Goal: Book appointment/travel/reservation

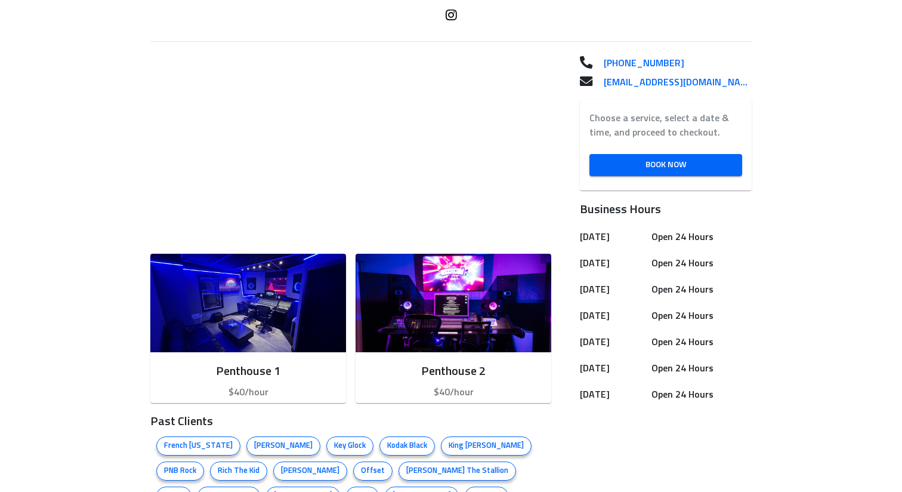
scroll to position [319, 0]
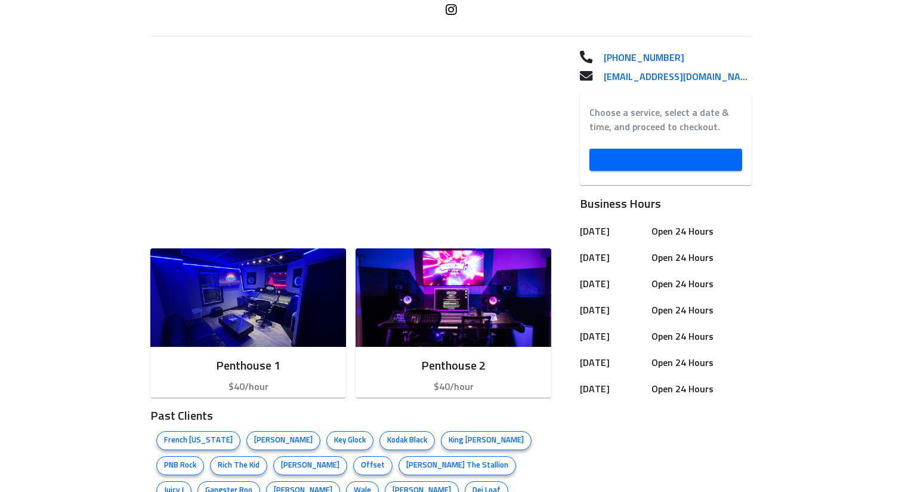
click at [662, 161] on span "Book Now" at bounding box center [666, 159] width 134 height 15
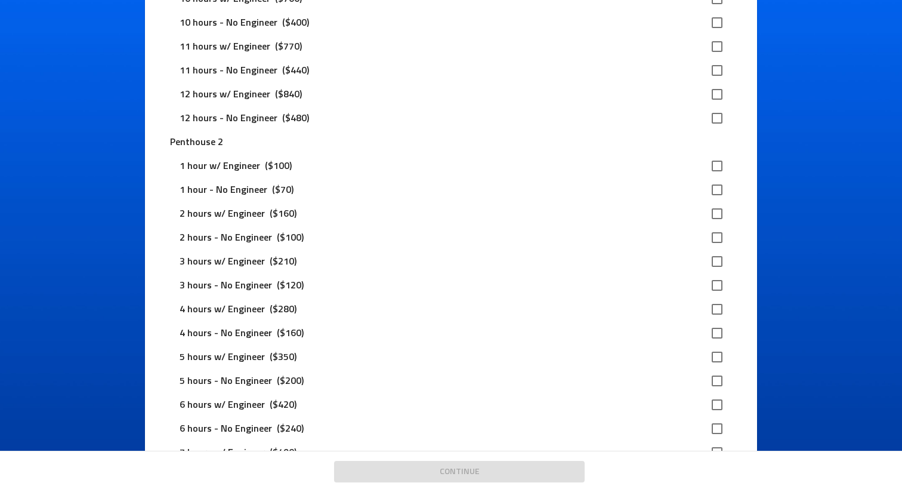
scroll to position [618, 0]
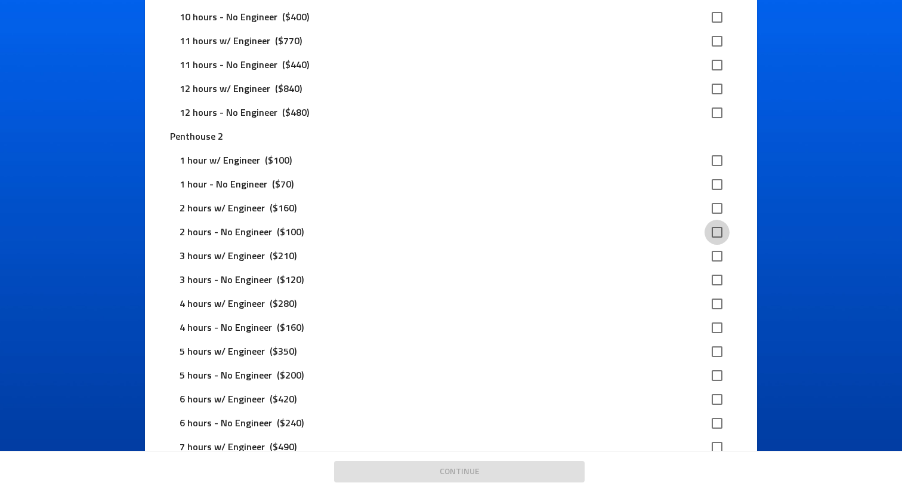
click at [716, 232] on input "checkbox" at bounding box center [717, 232] width 25 height 25
checkbox input "true"
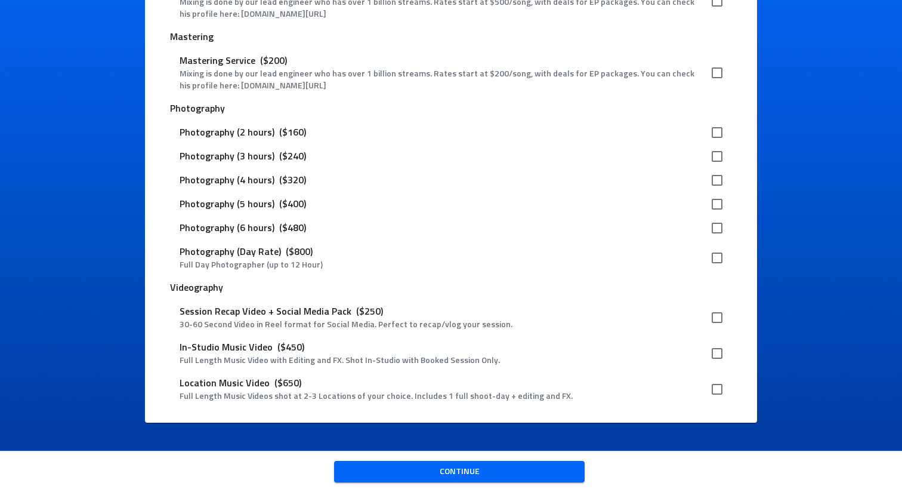
scroll to position [1648, 0]
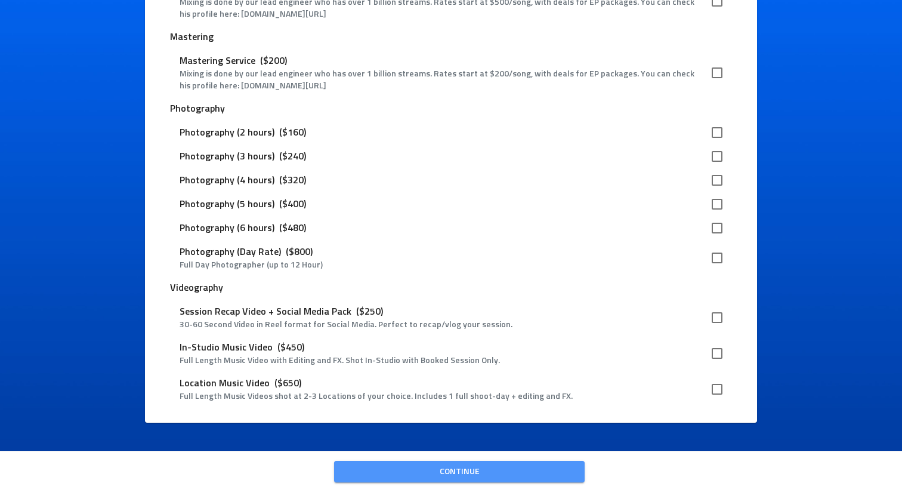
click at [504, 468] on span "Continue" at bounding box center [460, 471] width 232 height 15
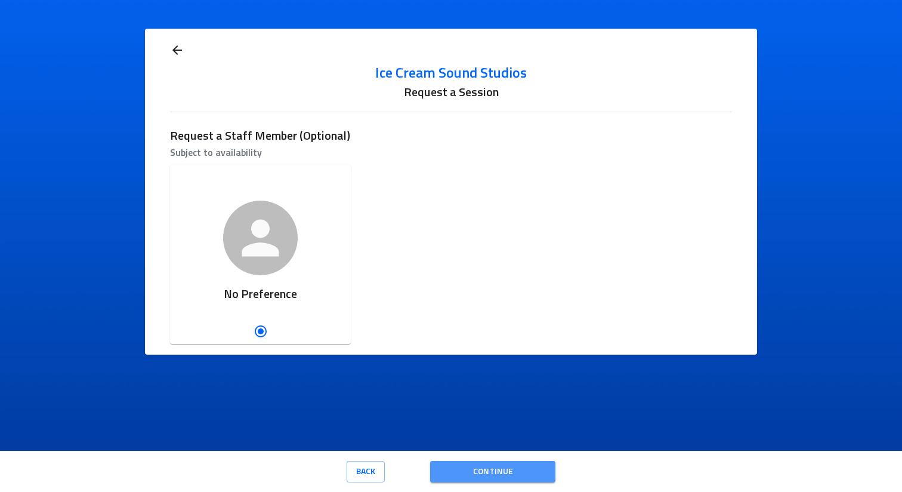
click at [499, 477] on span "Continue" at bounding box center [493, 471] width 106 height 15
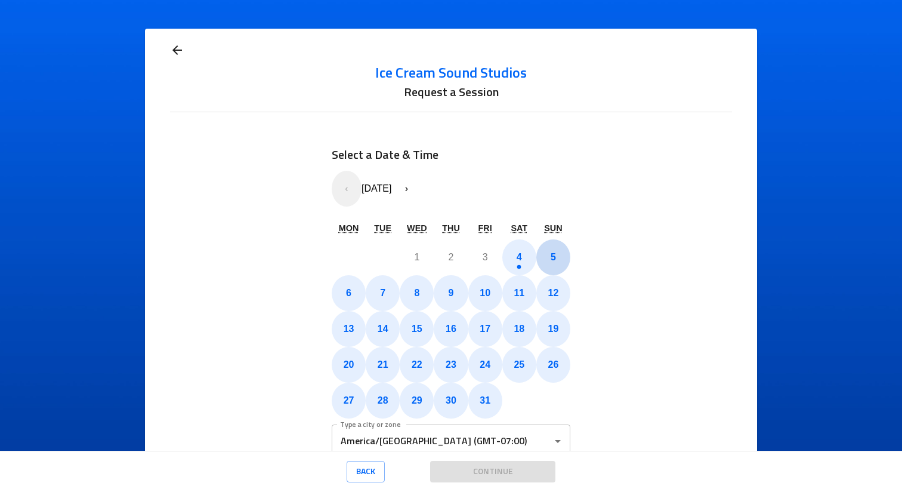
click at [557, 258] on button "5" at bounding box center [553, 257] width 34 height 36
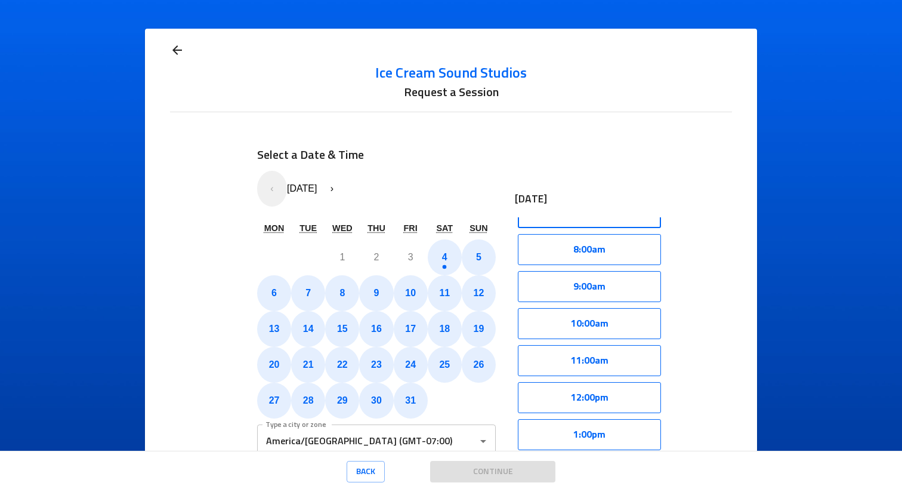
scroll to position [284, 0]
click at [609, 356] on button "11:00am" at bounding box center [589, 358] width 143 height 31
click at [640, 350] on button "Select" at bounding box center [627, 358] width 68 height 31
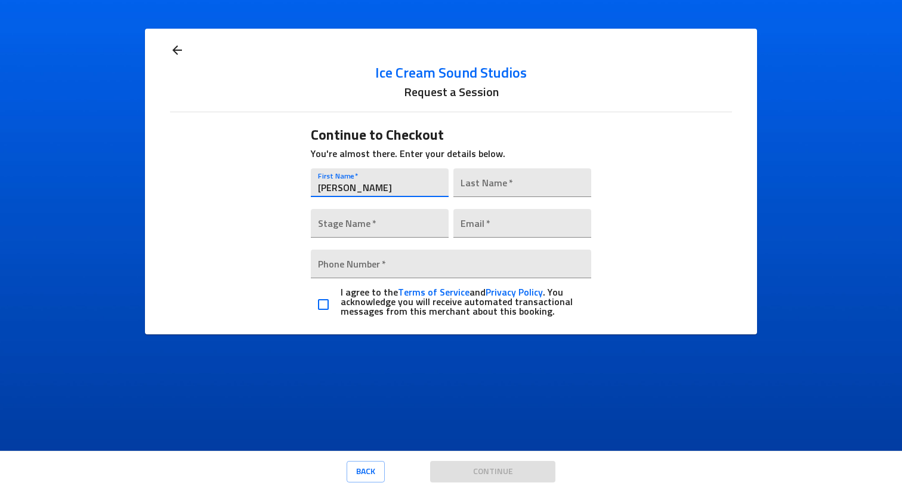
type input "[PERSON_NAME]"
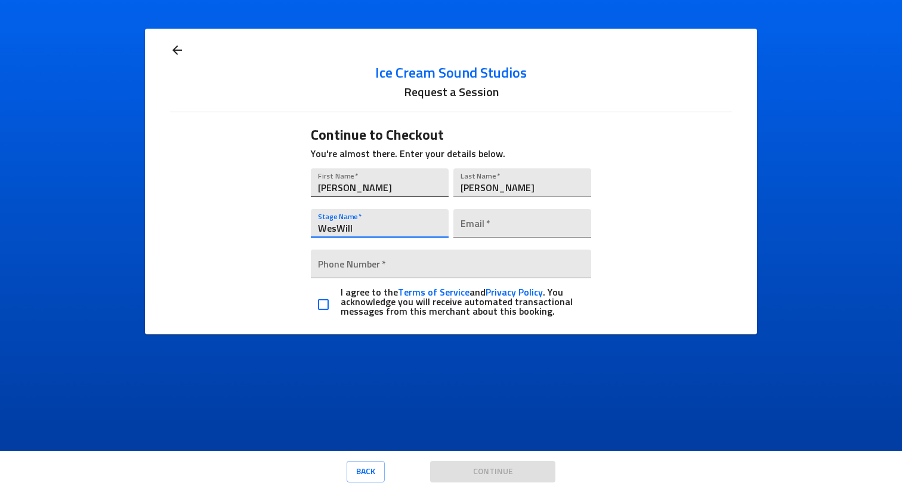
type input "WesWill"
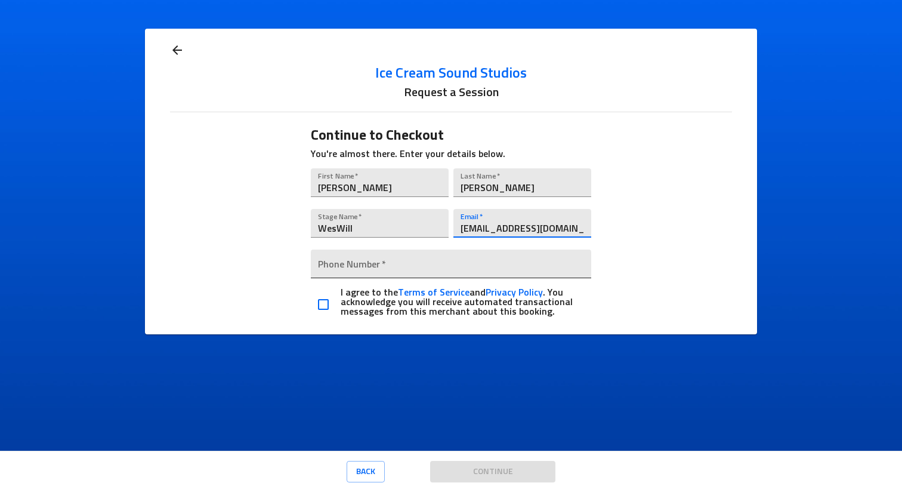
type input "[EMAIL_ADDRESS][DOMAIN_NAME]"
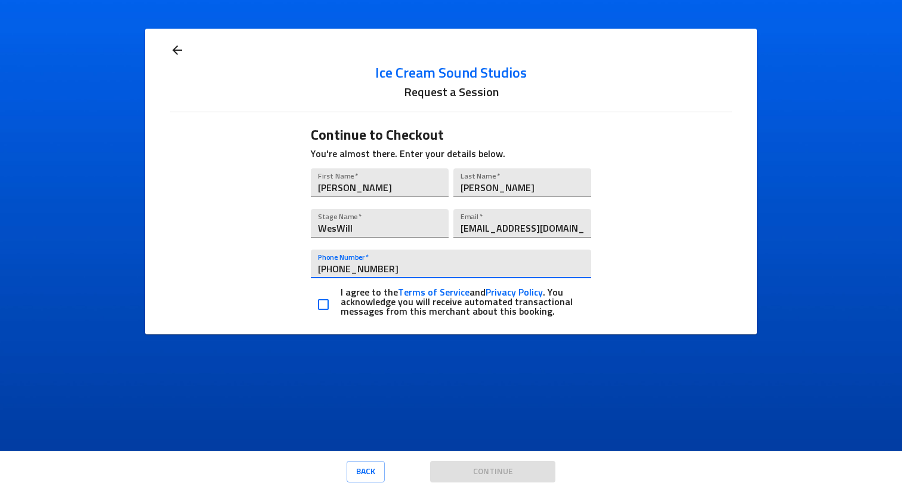
type input "[PHONE_NUMBER]"
click at [324, 304] on input "checkbox" at bounding box center [323, 304] width 25 height 25
checkbox input "true"
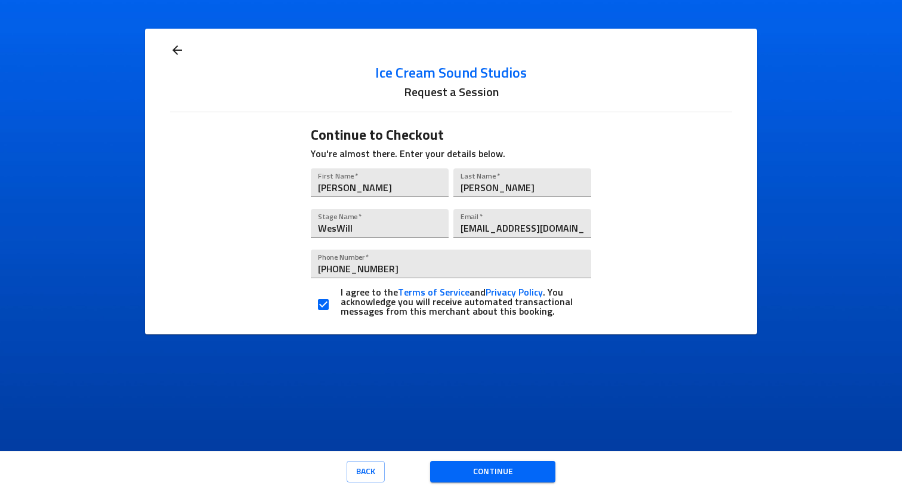
click at [458, 467] on span "Continue" at bounding box center [493, 471] width 106 height 15
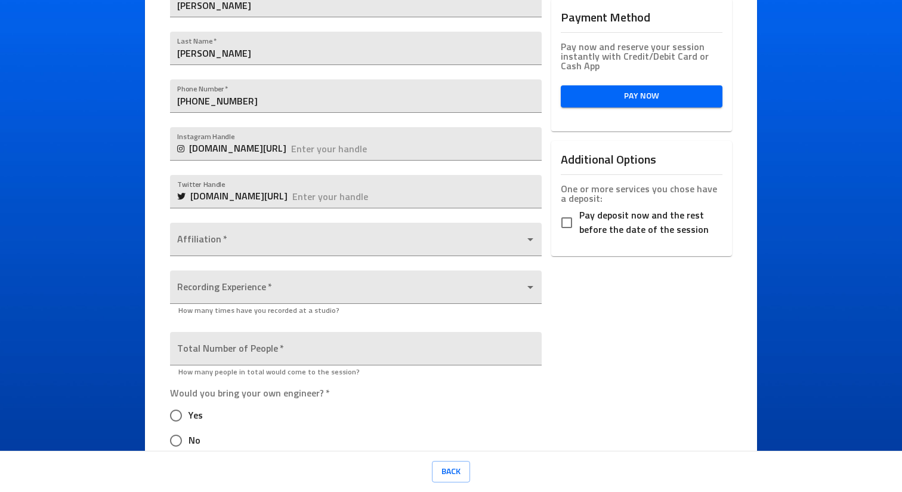
scroll to position [308, 0]
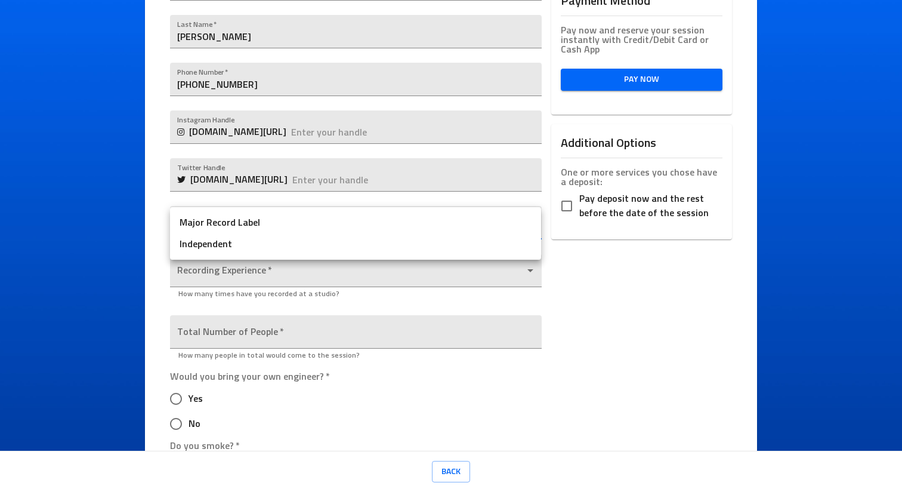
click at [349, 233] on body "Ice Cream Sound Studios Request a Session Review Request Details Selected Date …" at bounding box center [451, 246] width 902 height 492
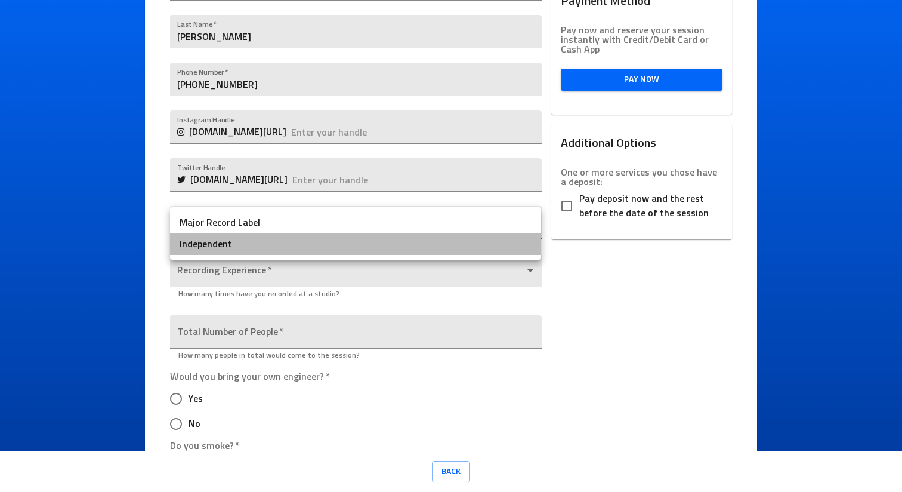
click at [341, 242] on li "Independent" at bounding box center [355, 243] width 371 height 21
type input "Independent"
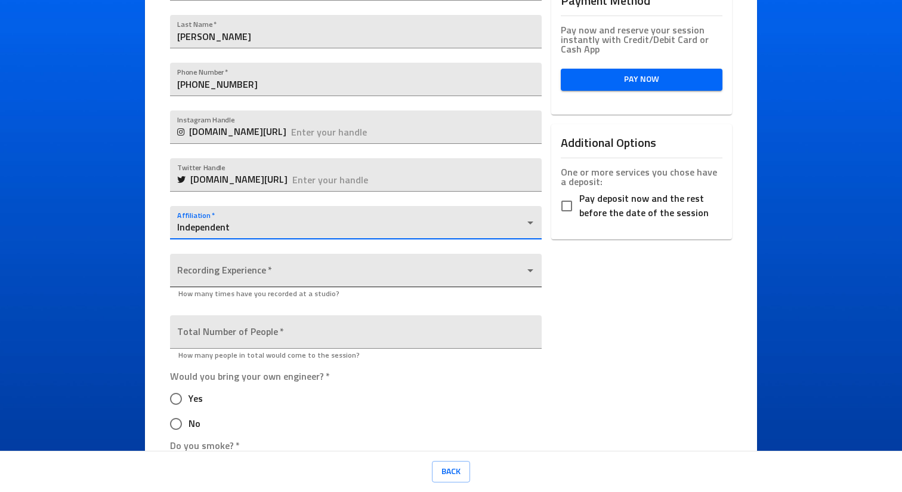
click at [324, 269] on body "Ice Cream Sound Studios Request a Session Review Request Details Selected Date …" at bounding box center [451, 246] width 902 height 492
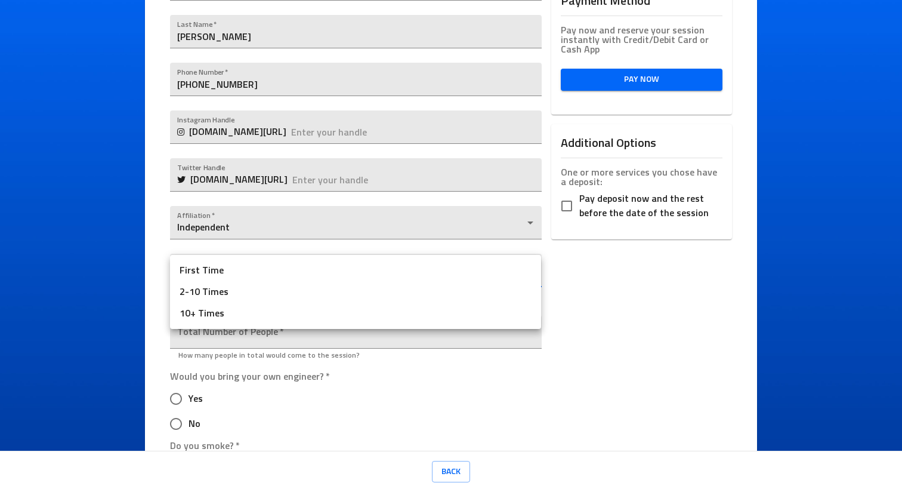
click at [306, 306] on li "10+ Times" at bounding box center [355, 313] width 371 height 21
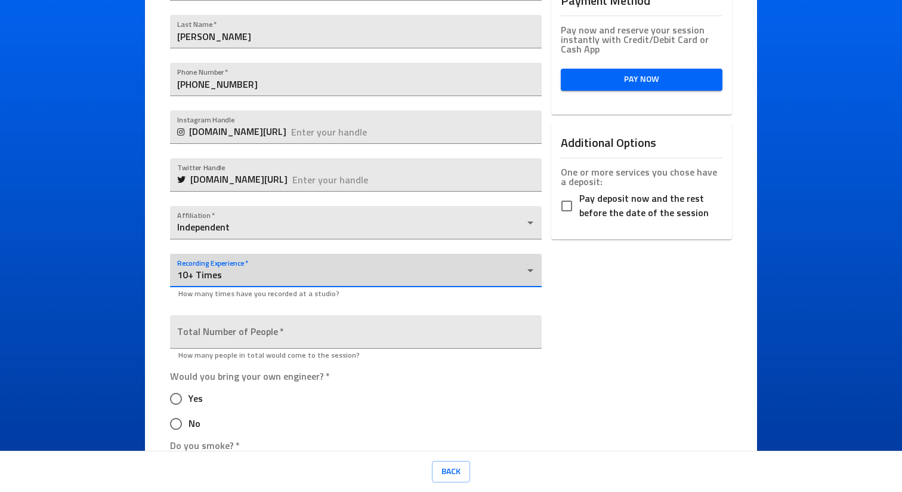
type input "10+ Times"
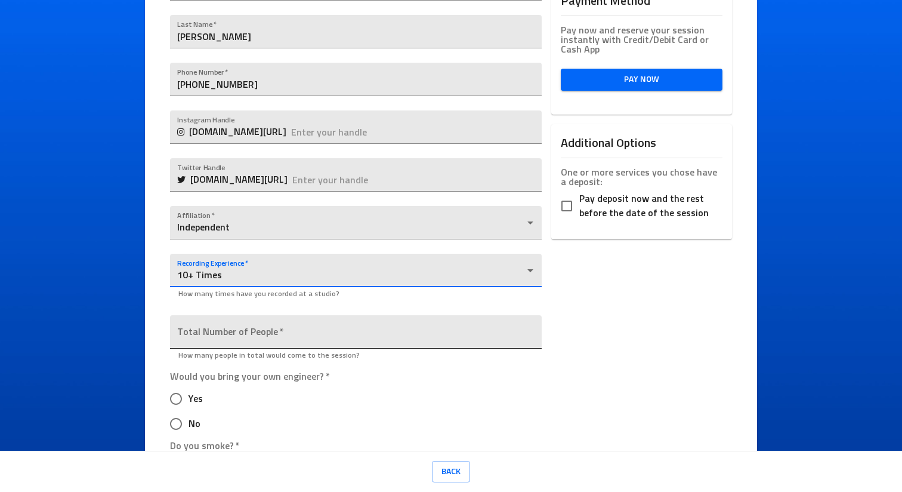
click at [305, 331] on input "number" at bounding box center [355, 331] width 371 height 33
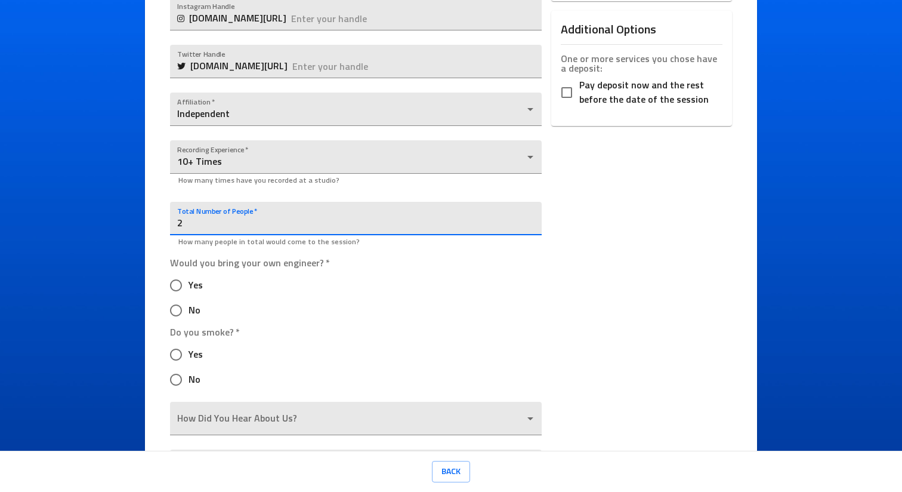
scroll to position [436, 0]
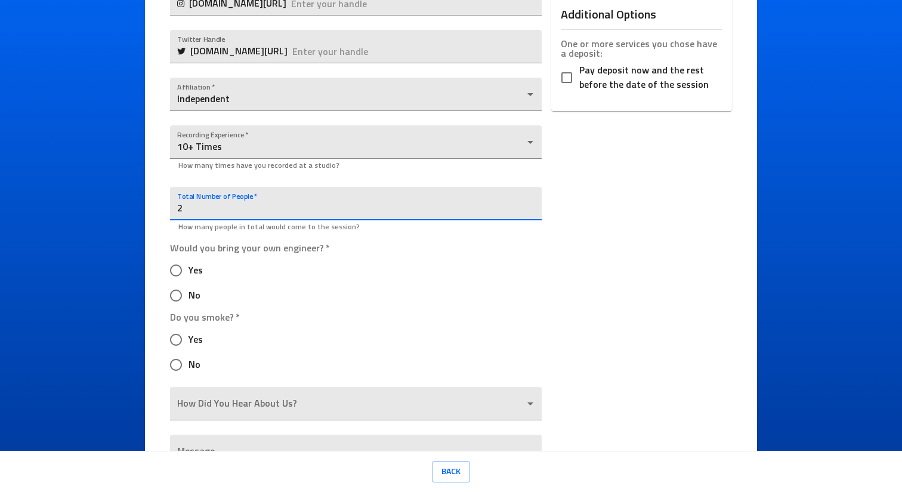
type input "2"
click at [183, 275] on input "Yes" at bounding box center [176, 270] width 25 height 25
radio input "true"
click at [175, 355] on input "No" at bounding box center [176, 364] width 25 height 25
radio input "true"
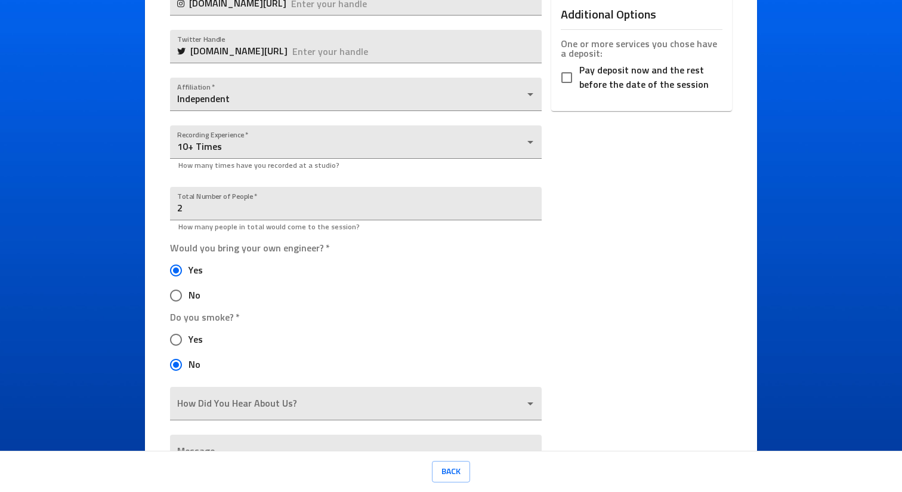
scroll to position [530, 0]
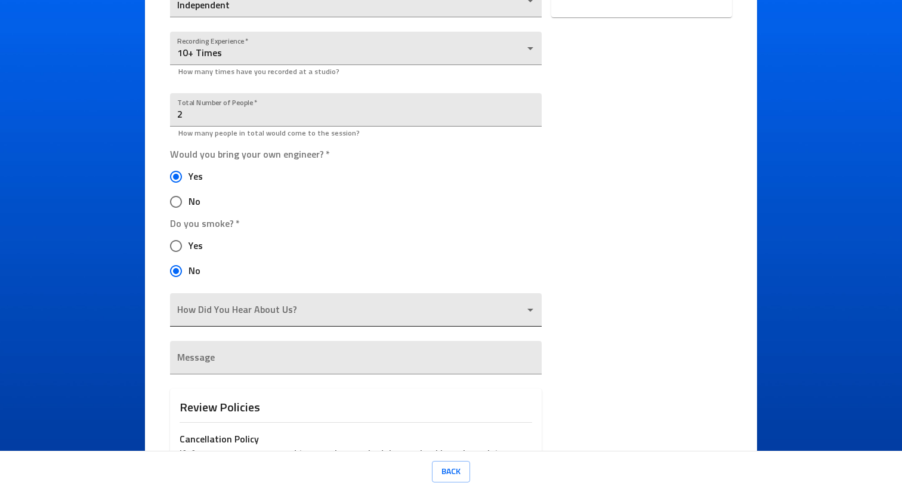
click at [270, 310] on body "Ice Cream Sound Studios Request a Session Review Request Details Selected Date …" at bounding box center [451, 246] width 902 height 492
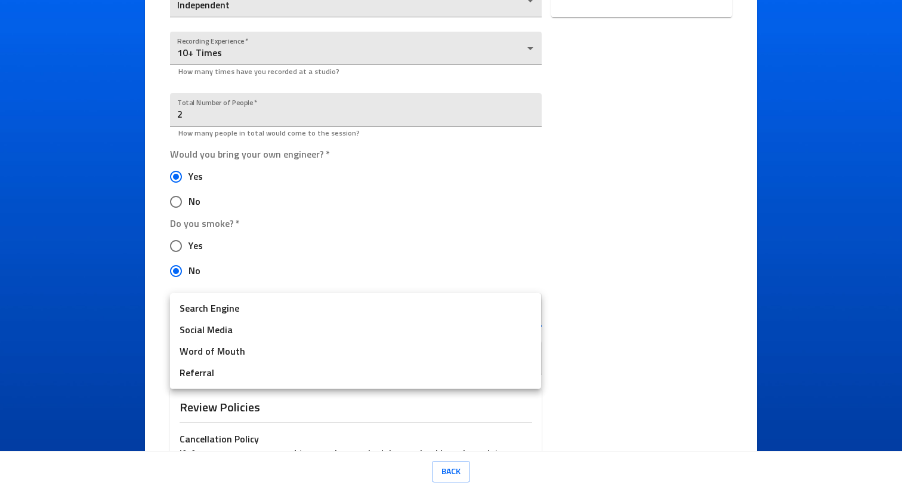
click at [254, 313] on li "Search Engine" at bounding box center [355, 308] width 371 height 21
type input "Search Engine"
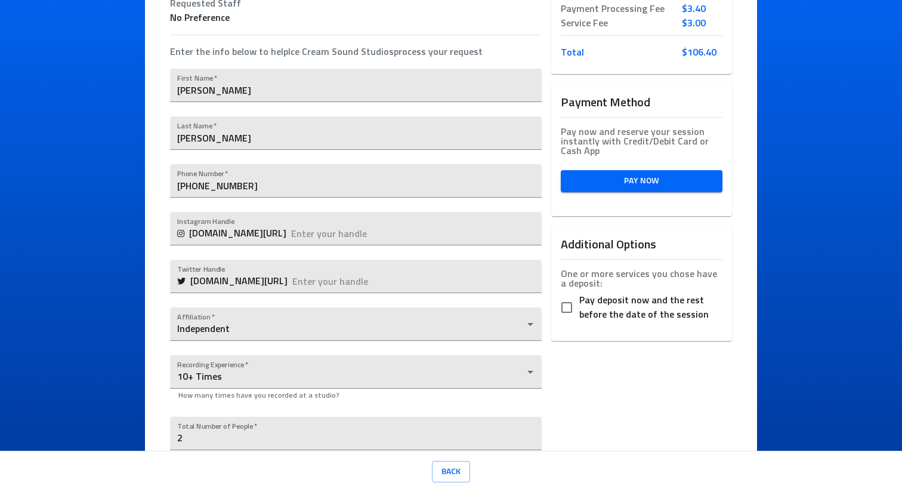
scroll to position [0, 0]
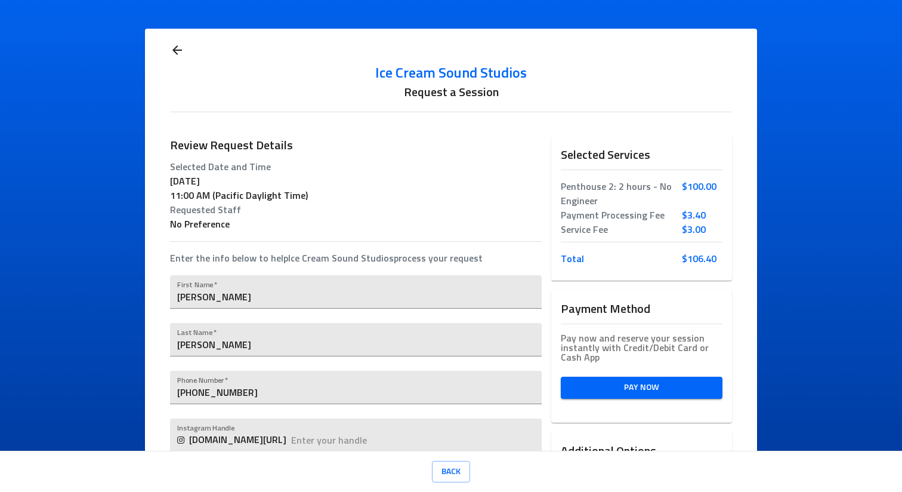
click at [623, 385] on span "Pay Now" at bounding box center [642, 387] width 143 height 15
